Goal: Information Seeking & Learning: Find specific fact

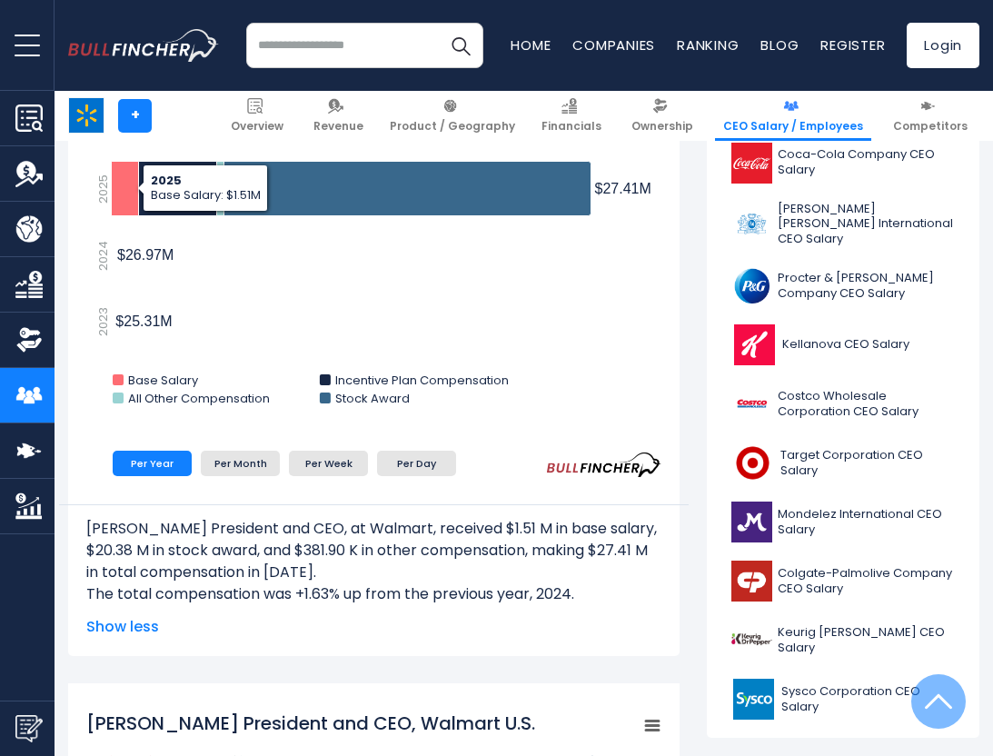
scroll to position [683, 0]
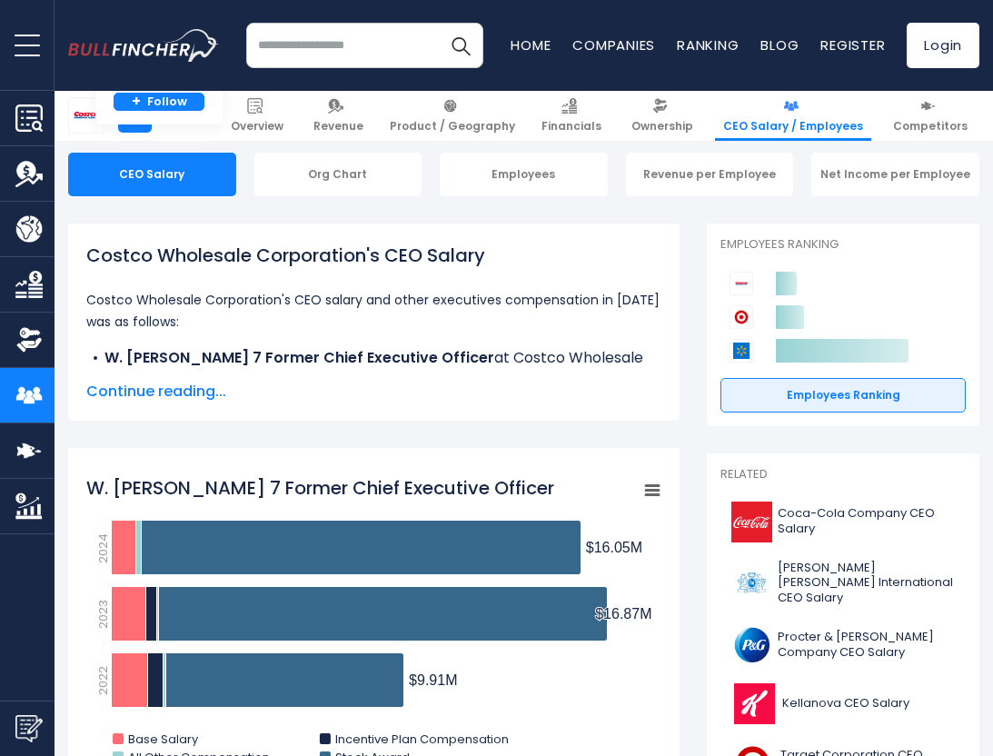
scroll to position [166, 0]
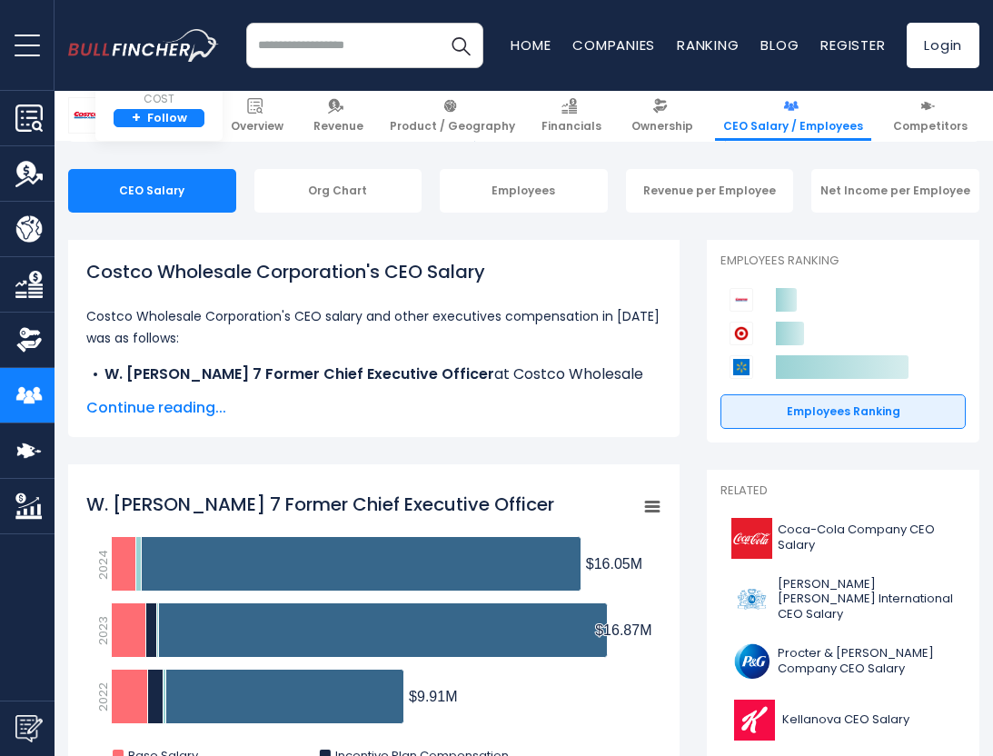
click at [190, 411] on span "Continue reading..." at bounding box center [373, 408] width 575 height 22
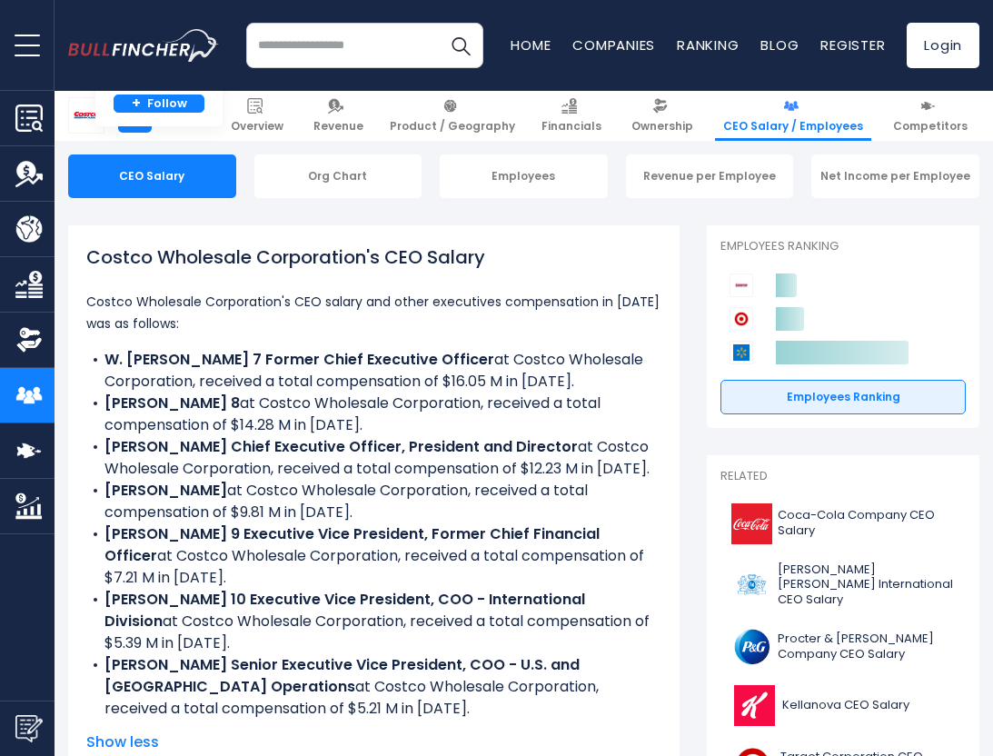
scroll to position [198, 0]
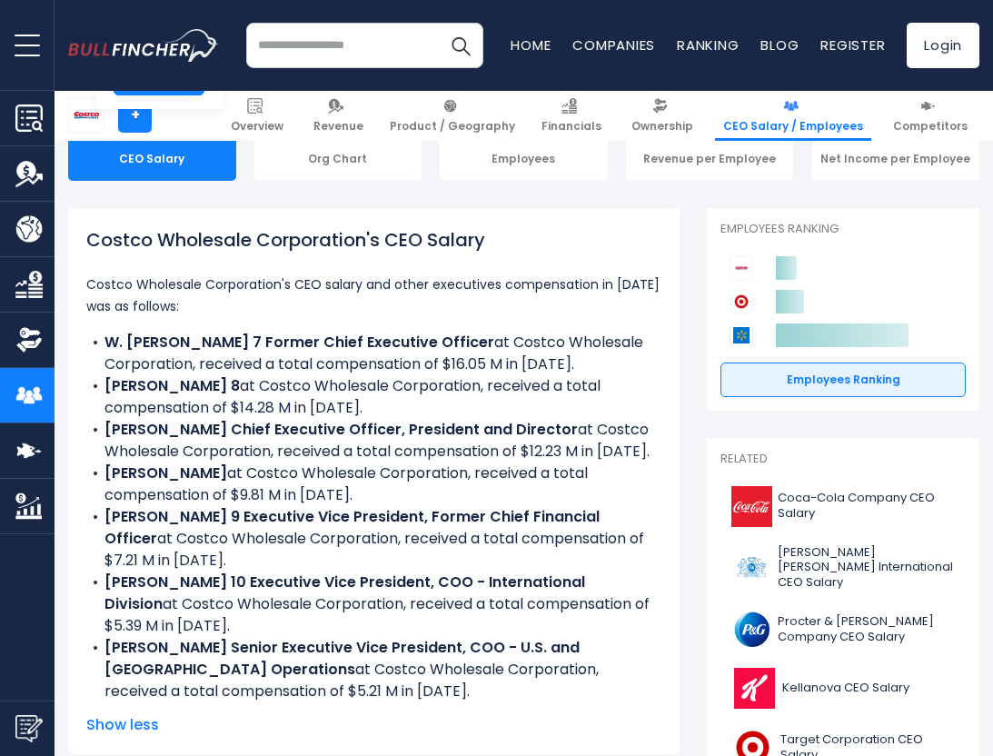
click at [666, 410] on div "Costco Wholesale Corporation's CEO Salary Costco Wholesale Corporation's CEO sa…" at bounding box center [374, 481] width 612 height 546
